Goal: Obtain resource: Download file/media

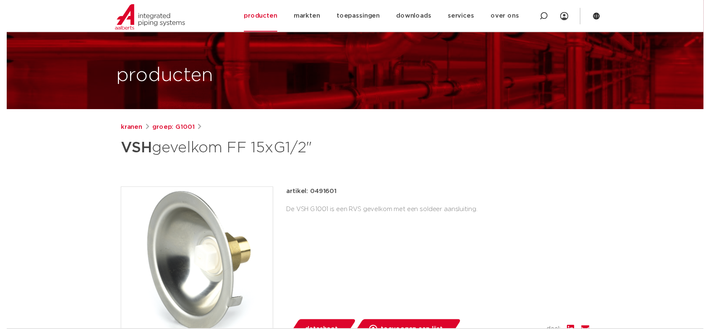
scroll to position [126, 0]
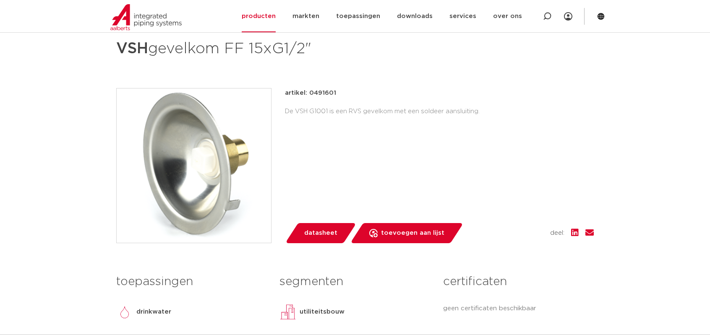
click at [321, 235] on span "datasheet" at bounding box center [320, 233] width 33 height 13
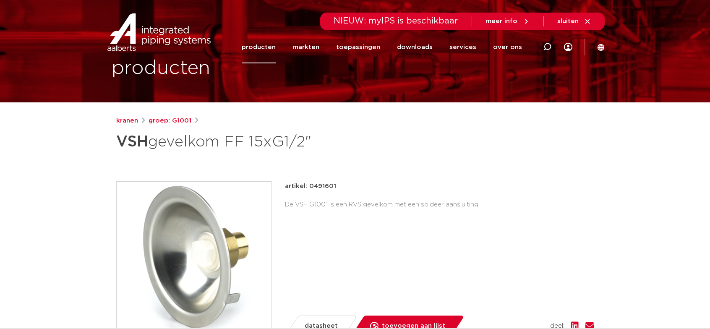
scroll to position [0, 0]
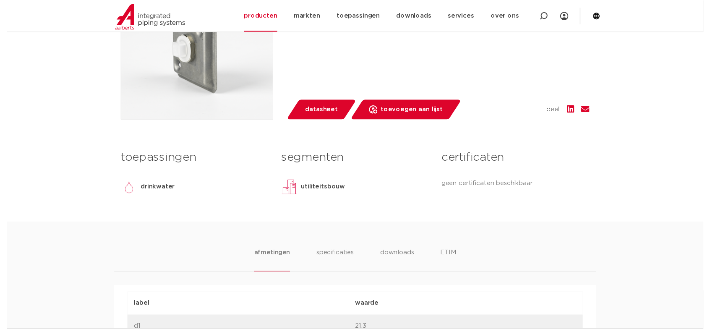
scroll to position [126, 0]
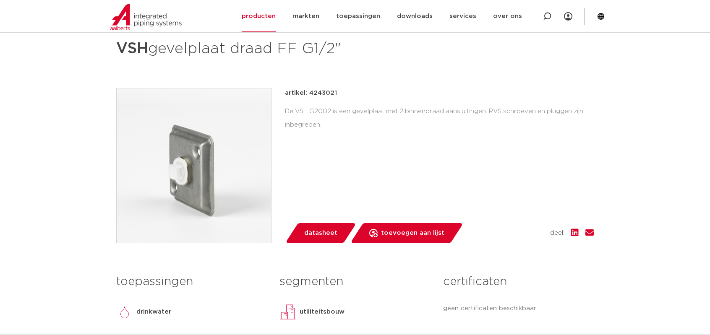
click at [324, 235] on span "datasheet" at bounding box center [320, 233] width 33 height 13
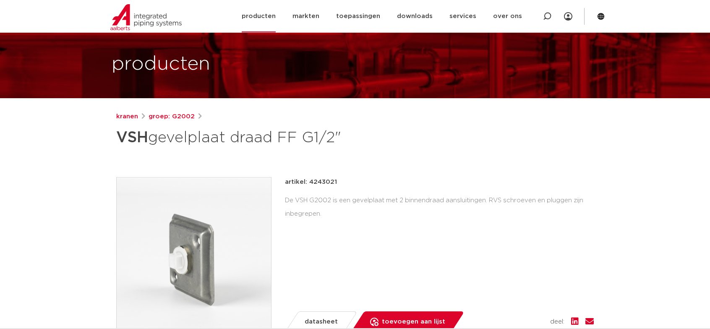
scroll to position [0, 0]
